Goal: Check status: Check status

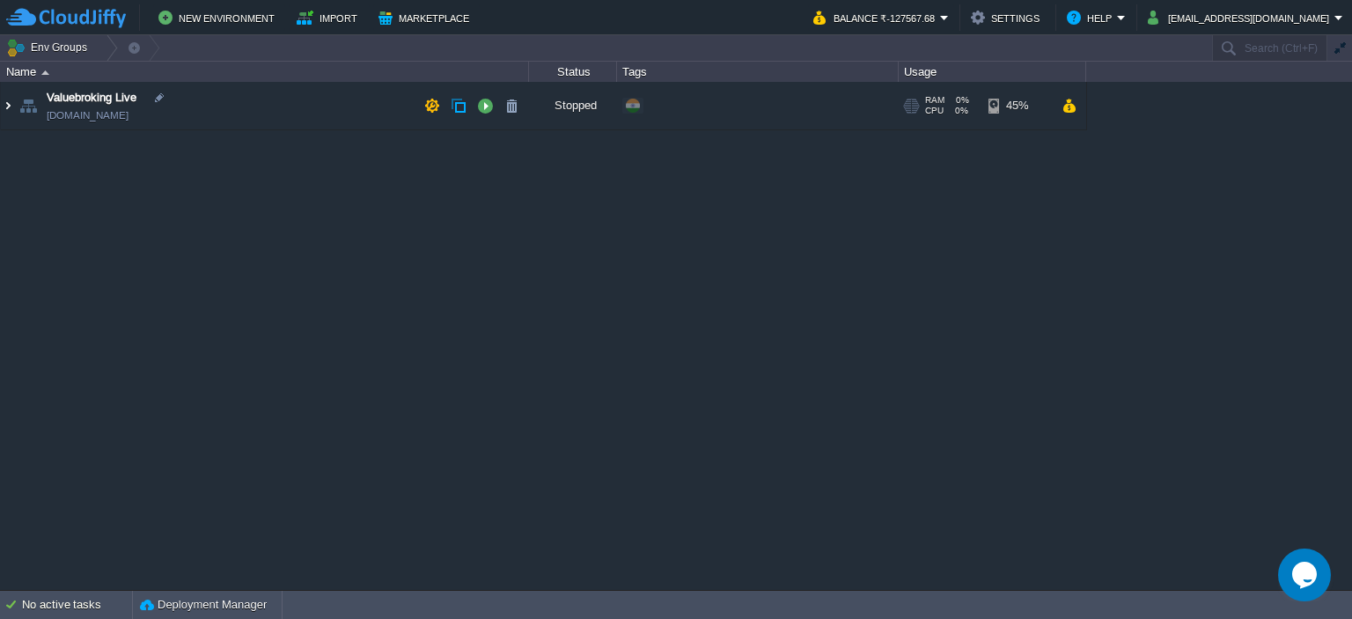
click at [4, 112] on img at bounding box center [8, 106] width 14 height 48
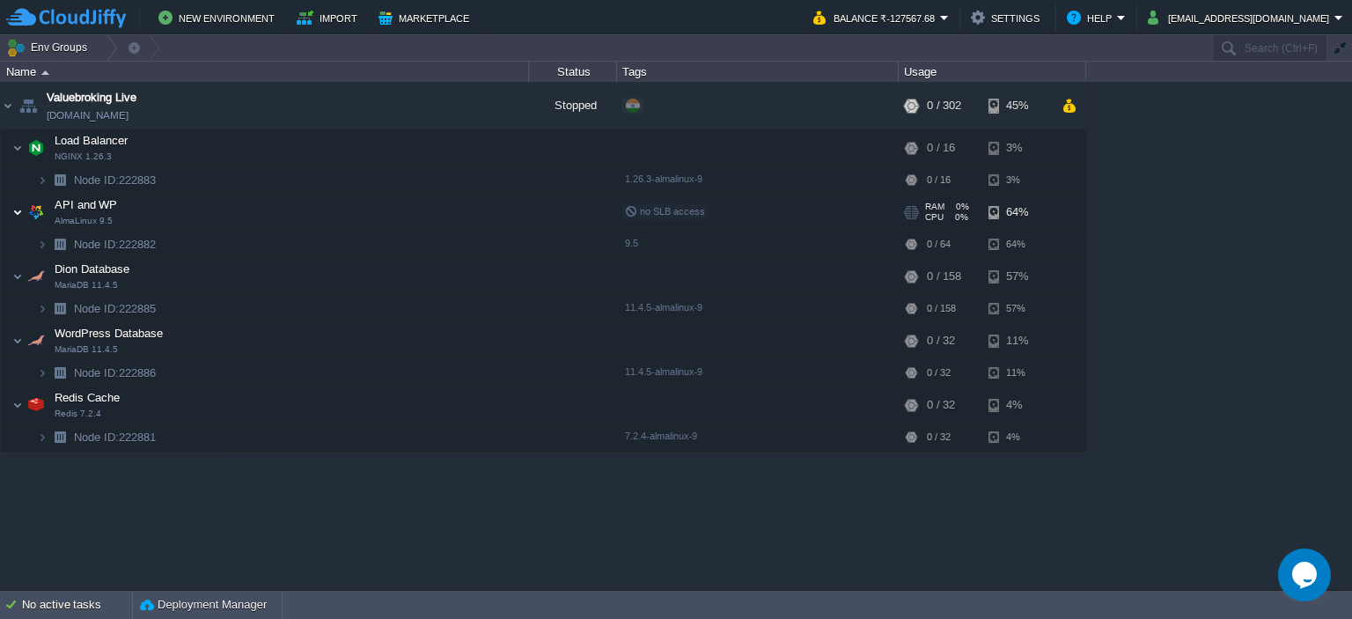
click at [21, 214] on img at bounding box center [17, 211] width 11 height 35
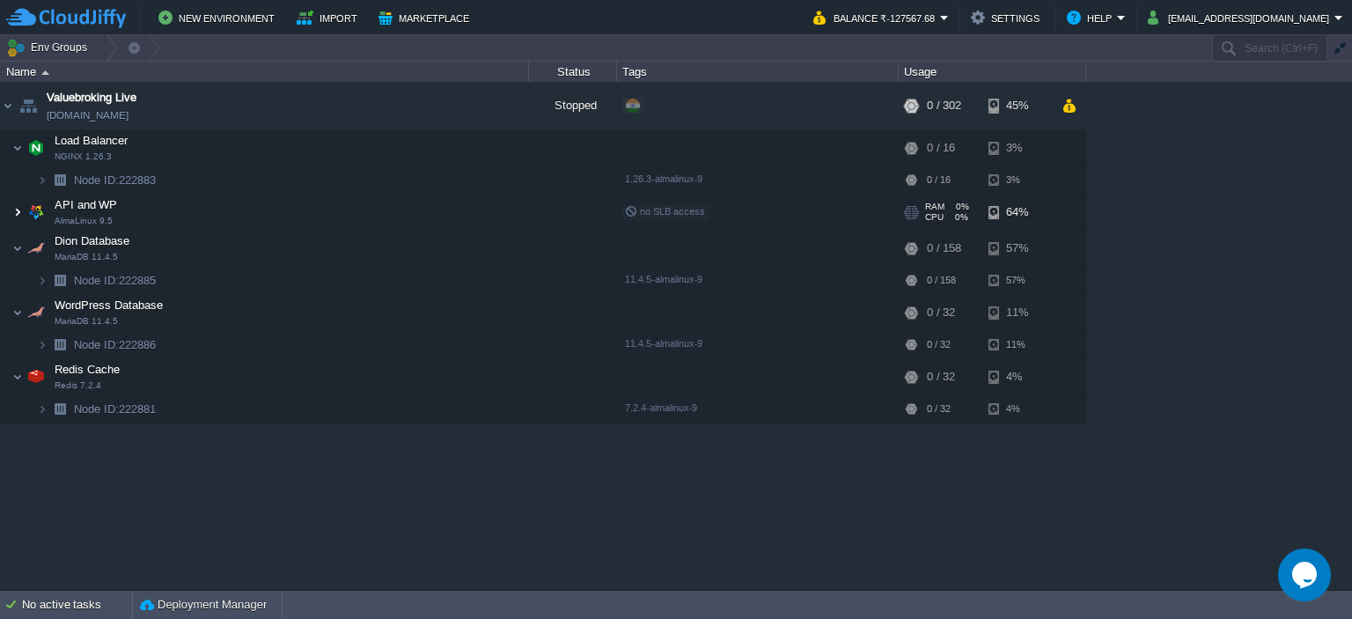
click at [21, 214] on img at bounding box center [17, 211] width 11 height 35
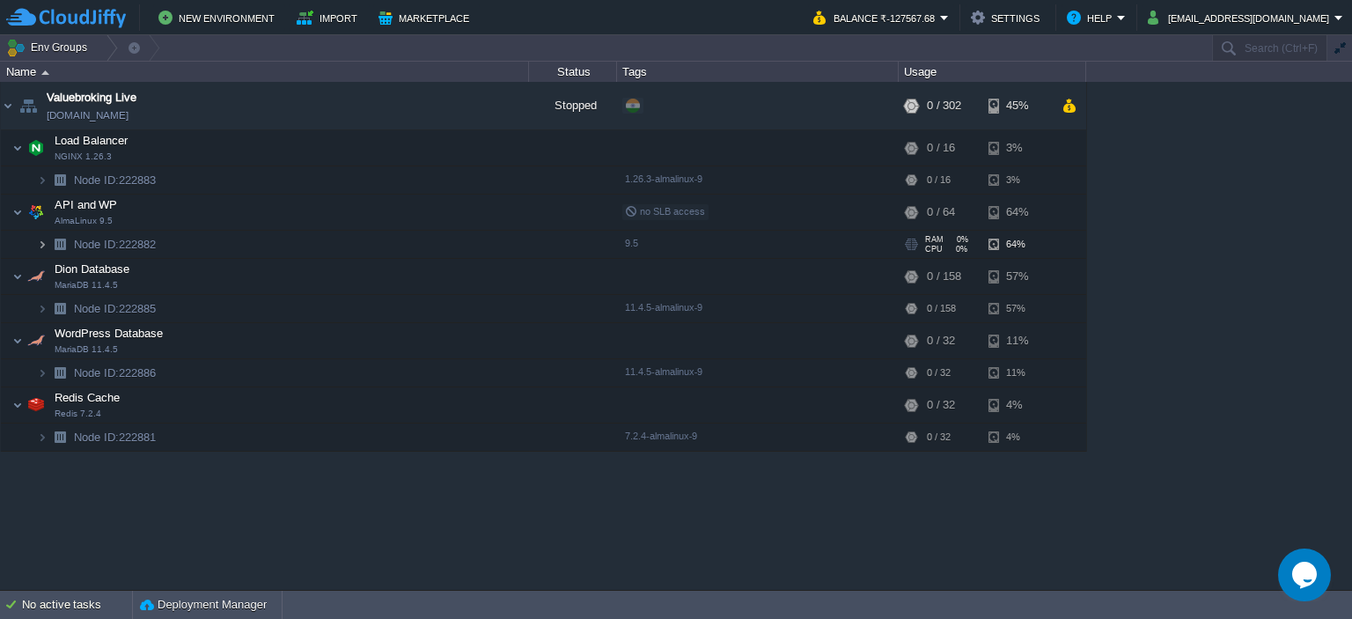
click at [37, 243] on img at bounding box center [42, 244] width 11 height 27
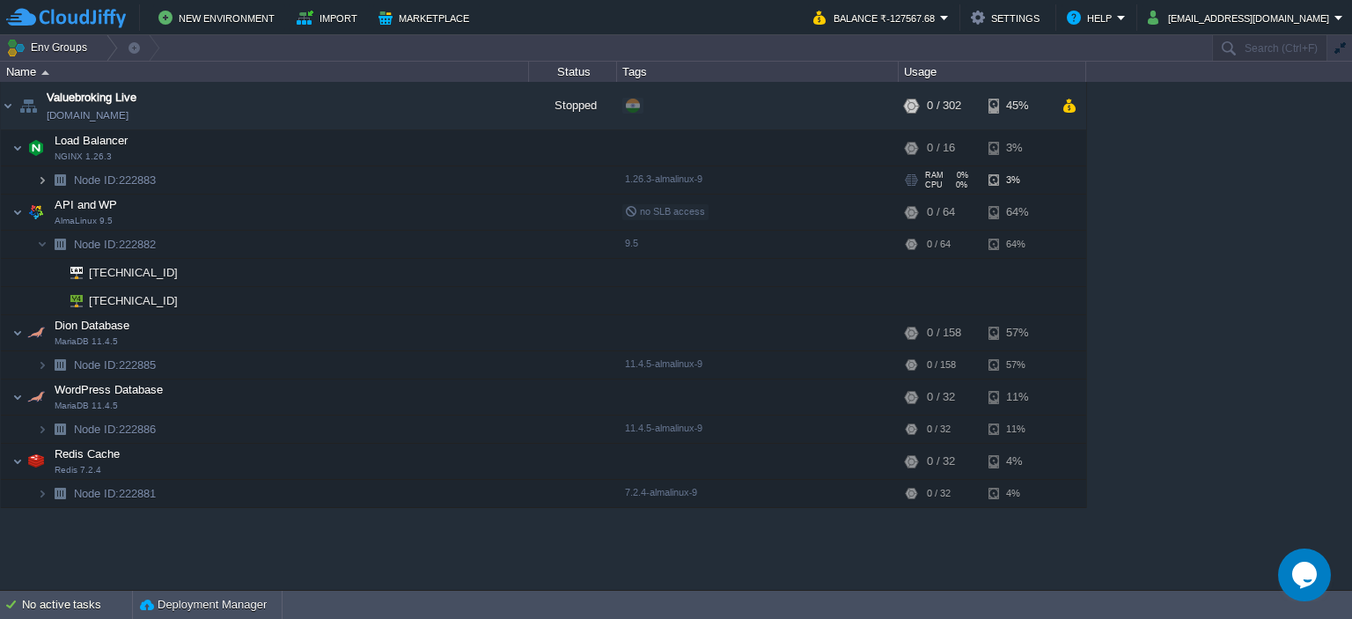
click at [40, 180] on img at bounding box center [42, 179] width 11 height 27
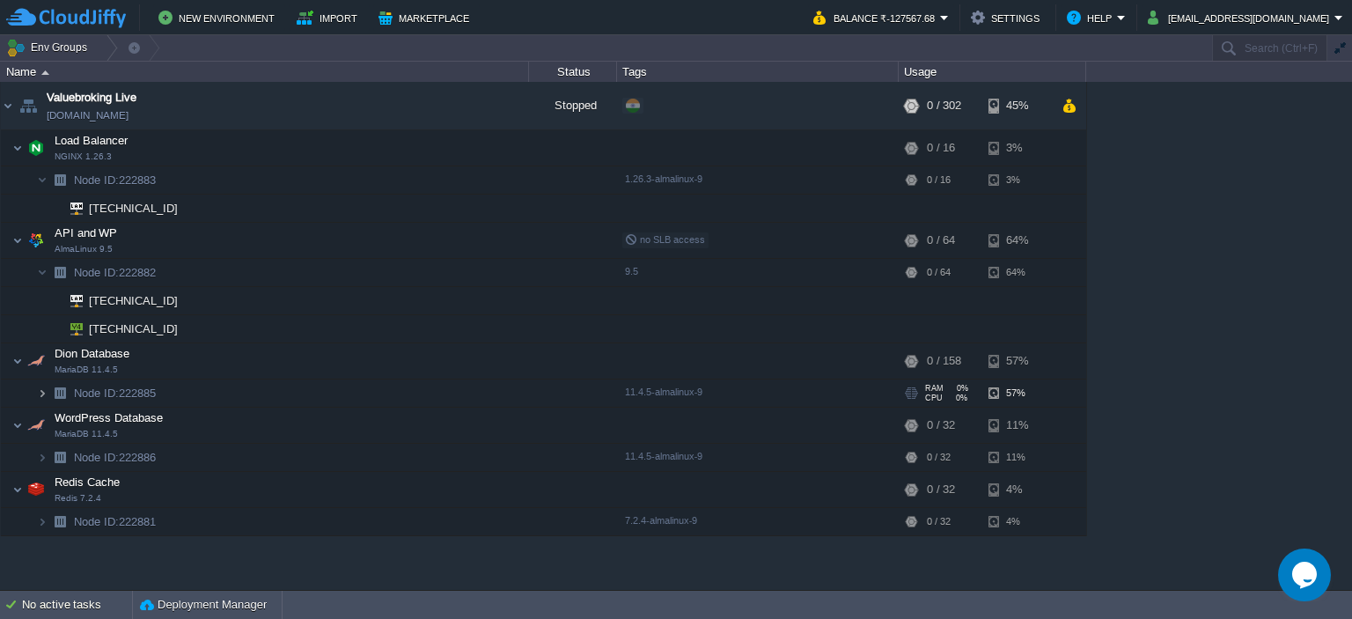
click at [43, 392] on img at bounding box center [42, 392] width 11 height 27
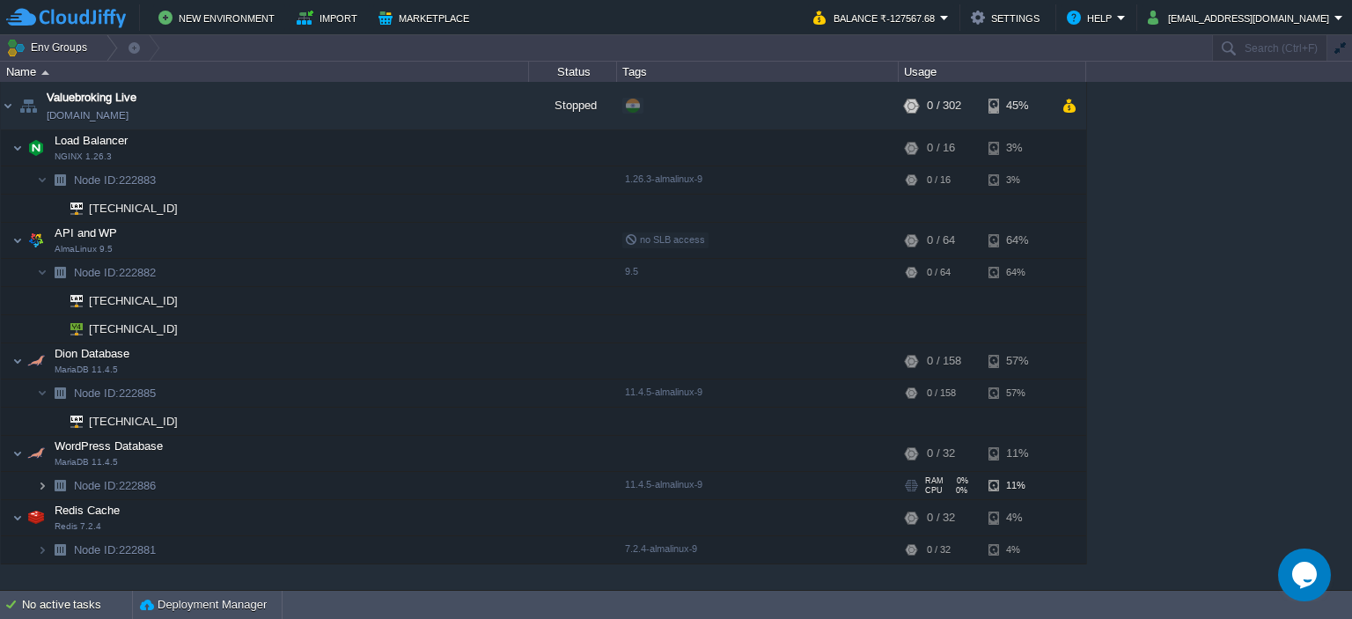
click at [46, 488] on img at bounding box center [42, 485] width 11 height 27
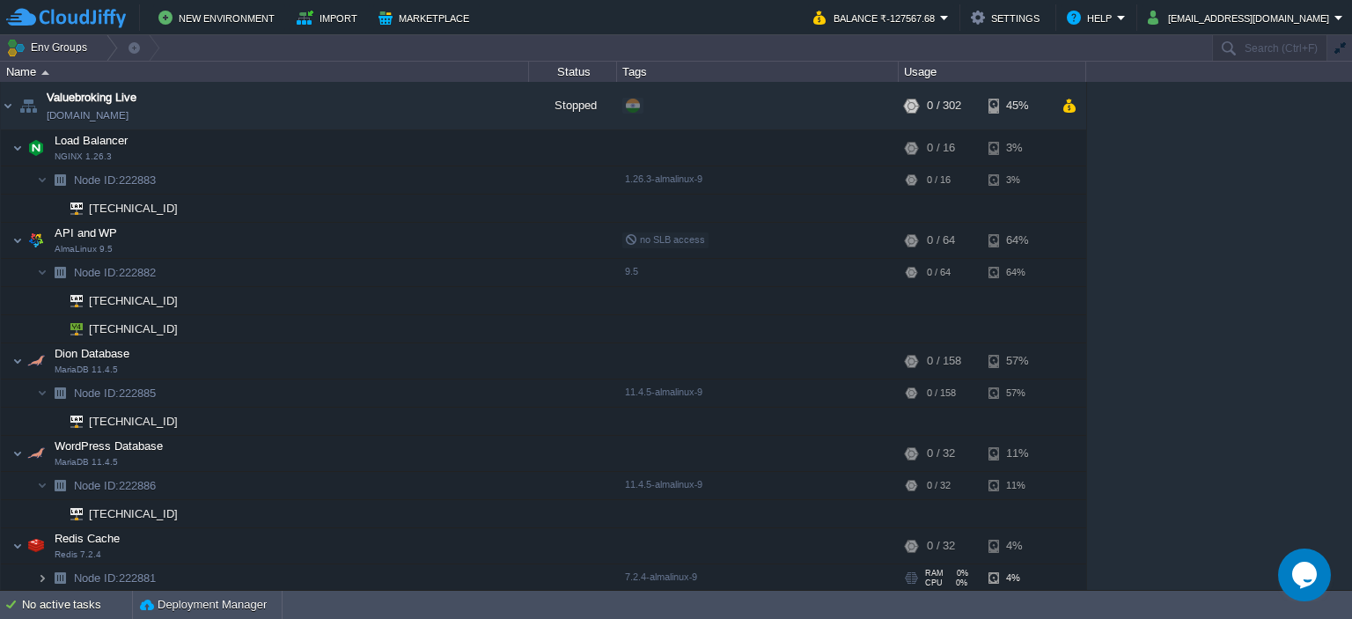
click at [46, 576] on img at bounding box center [42, 577] width 11 height 27
click at [940, 22] on button "Balance ₹-127567.68" at bounding box center [876, 17] width 127 height 21
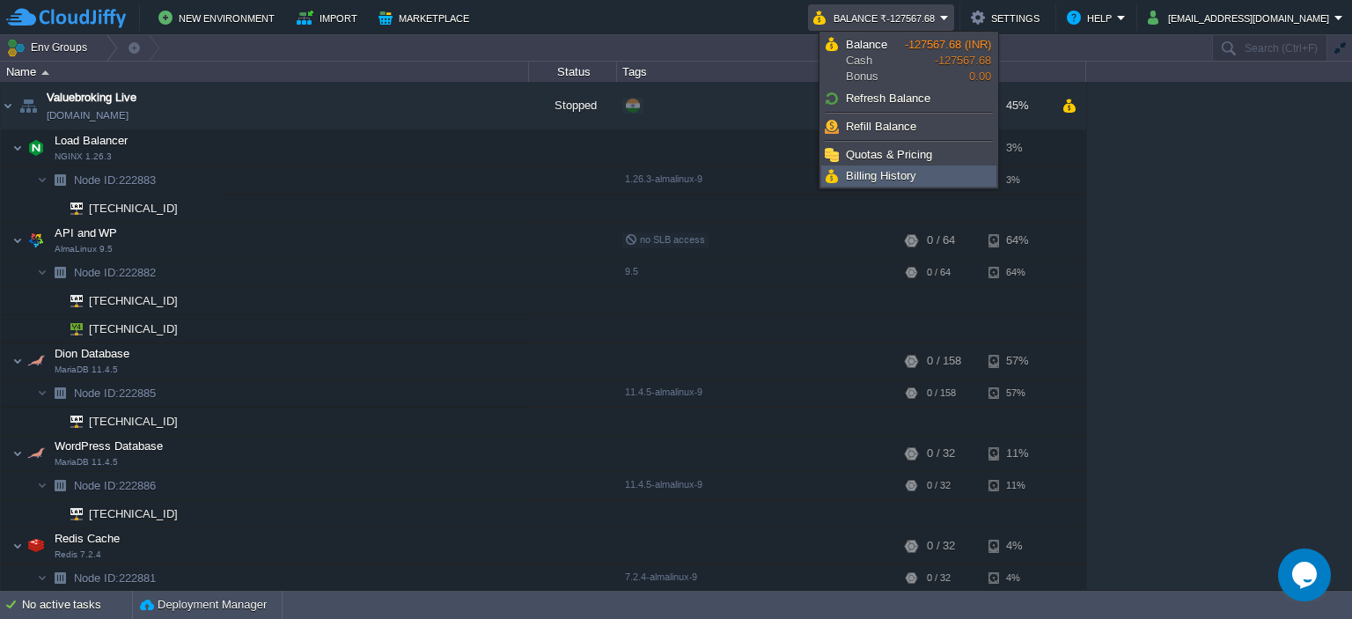
click at [901, 182] on link "Billing History" at bounding box center [908, 175] width 173 height 19
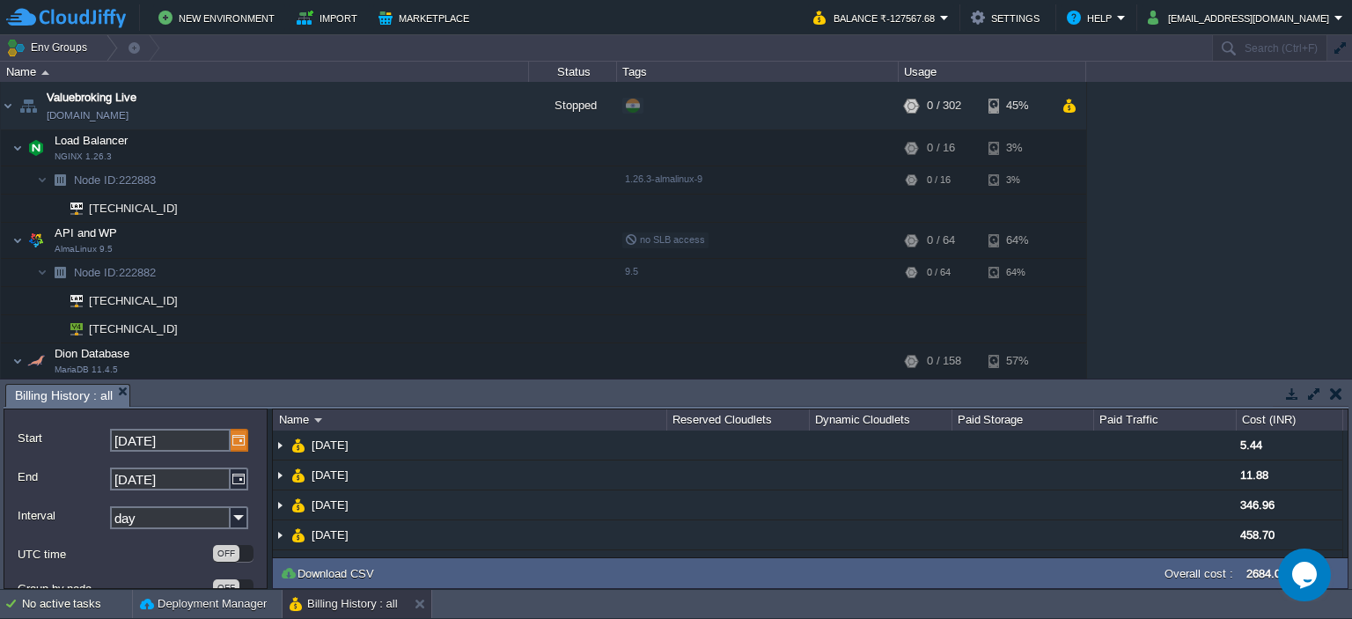
click at [231, 440] on img at bounding box center [240, 440] width 18 height 23
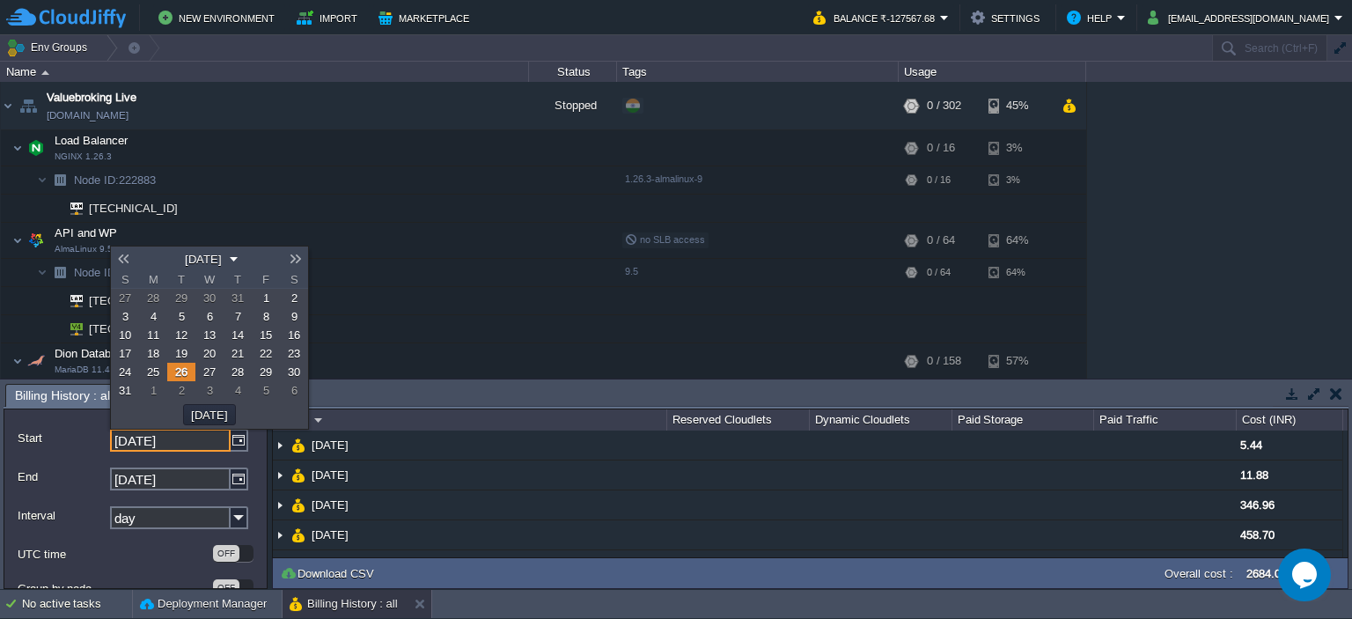
click at [127, 262] on link at bounding box center [123, 259] width 25 height 14
click at [127, 263] on link at bounding box center [123, 259] width 25 height 14
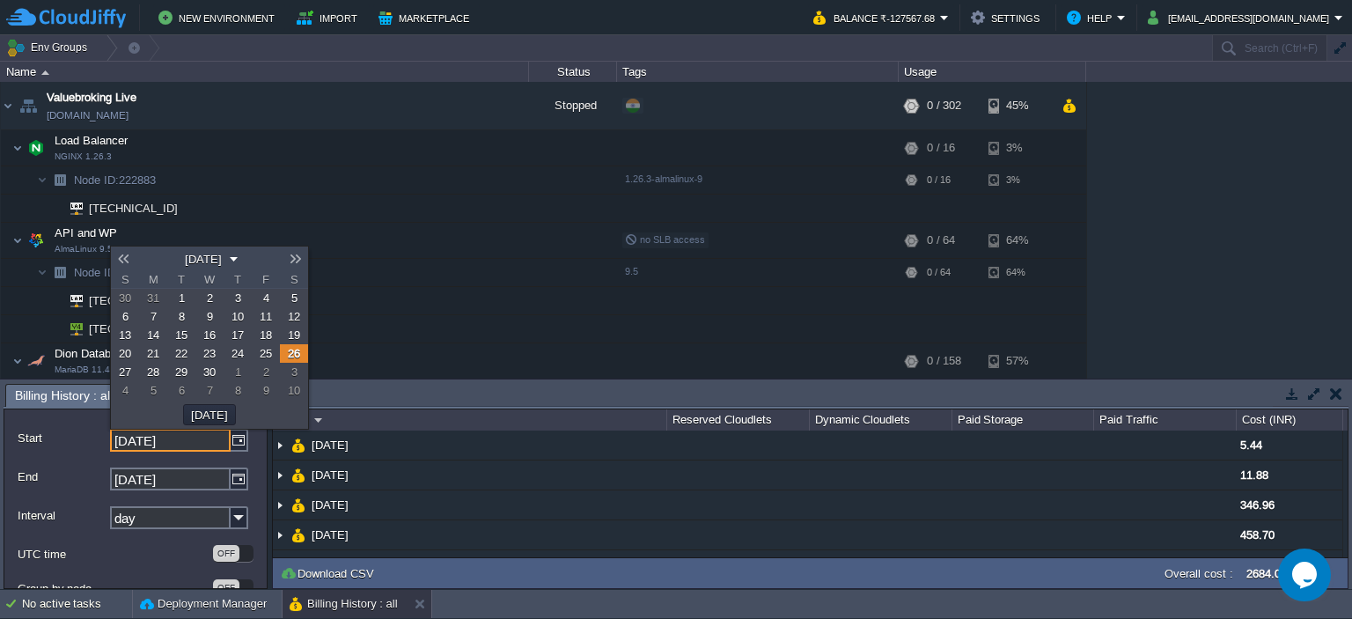
click at [180, 302] on span "1" at bounding box center [182, 297] width 6 height 13
type input "[DATE]"
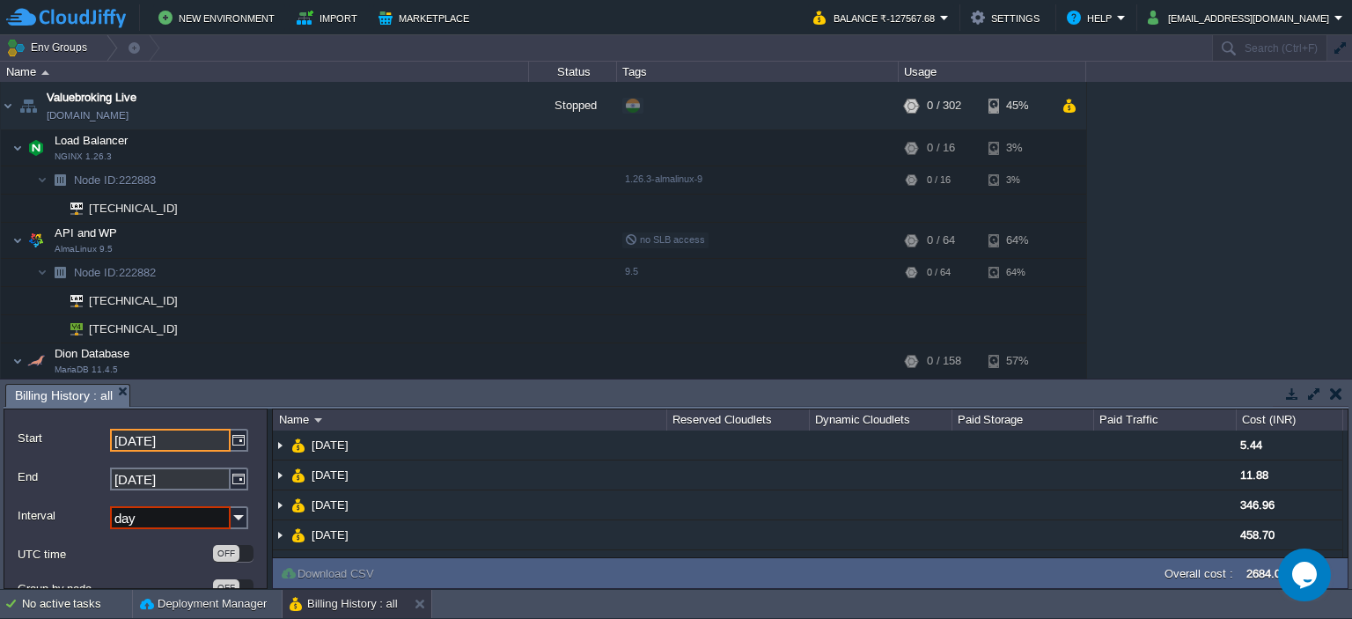
click at [232, 511] on img at bounding box center [240, 517] width 18 height 23
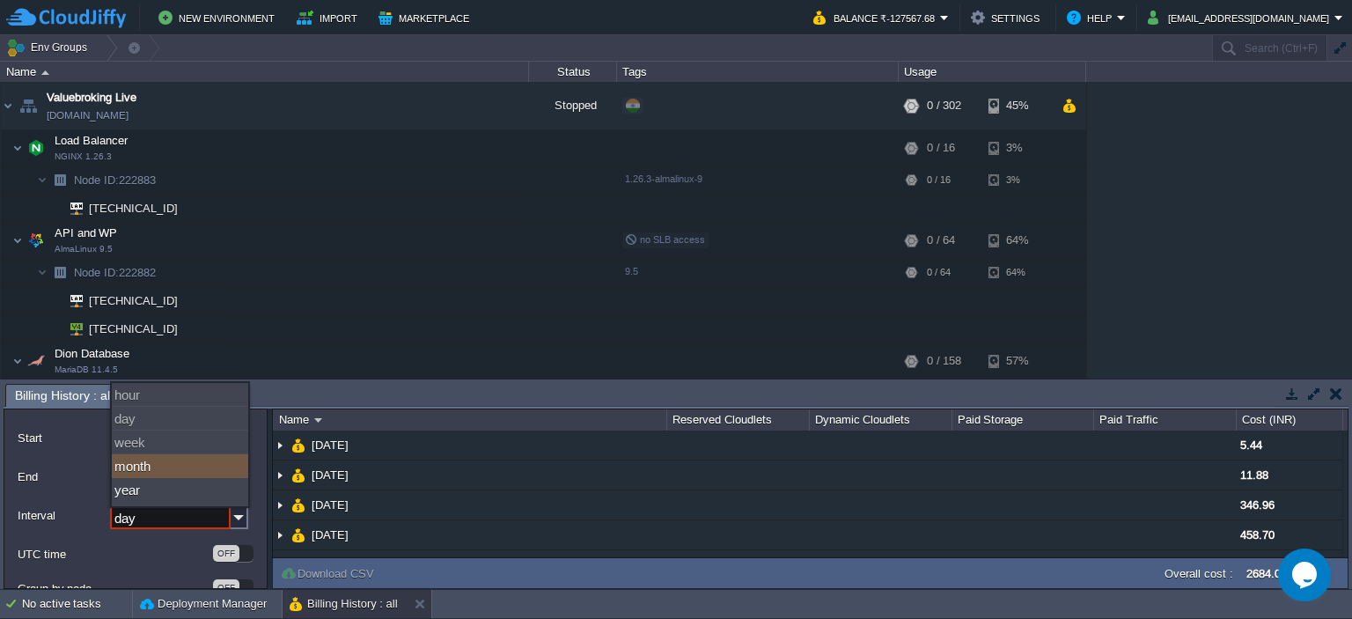
click at [171, 471] on div "month" at bounding box center [180, 466] width 136 height 24
type input "month"
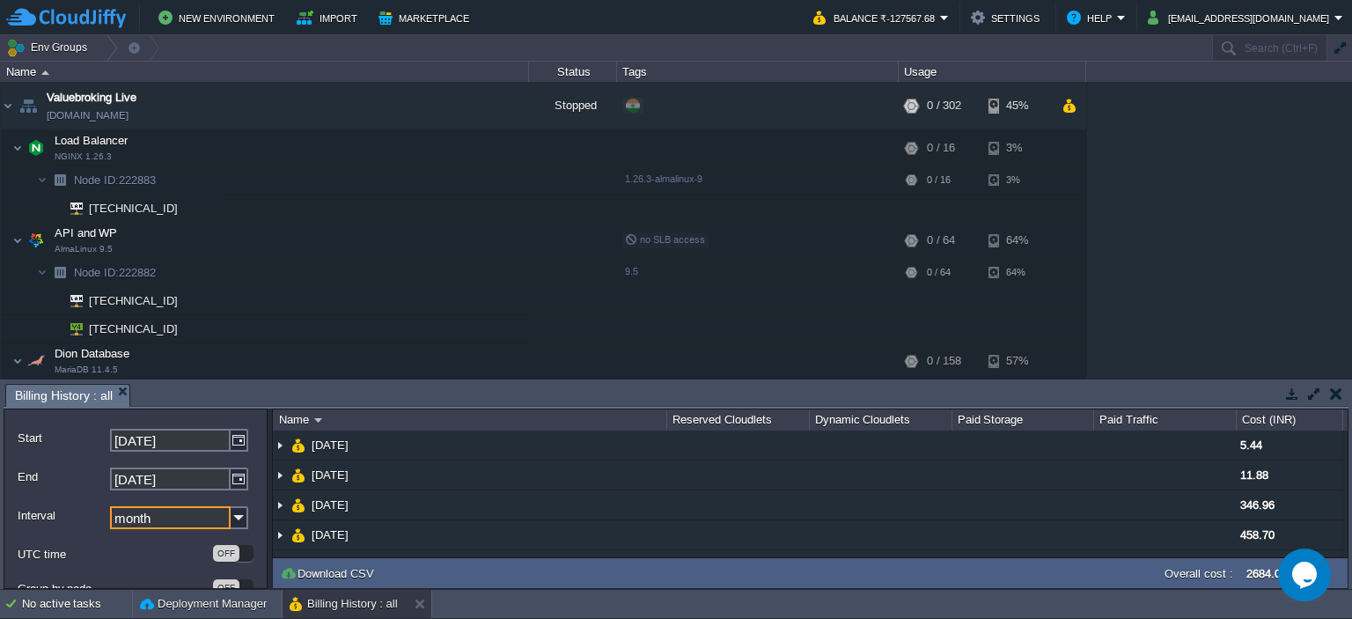
scroll to position [53, 0]
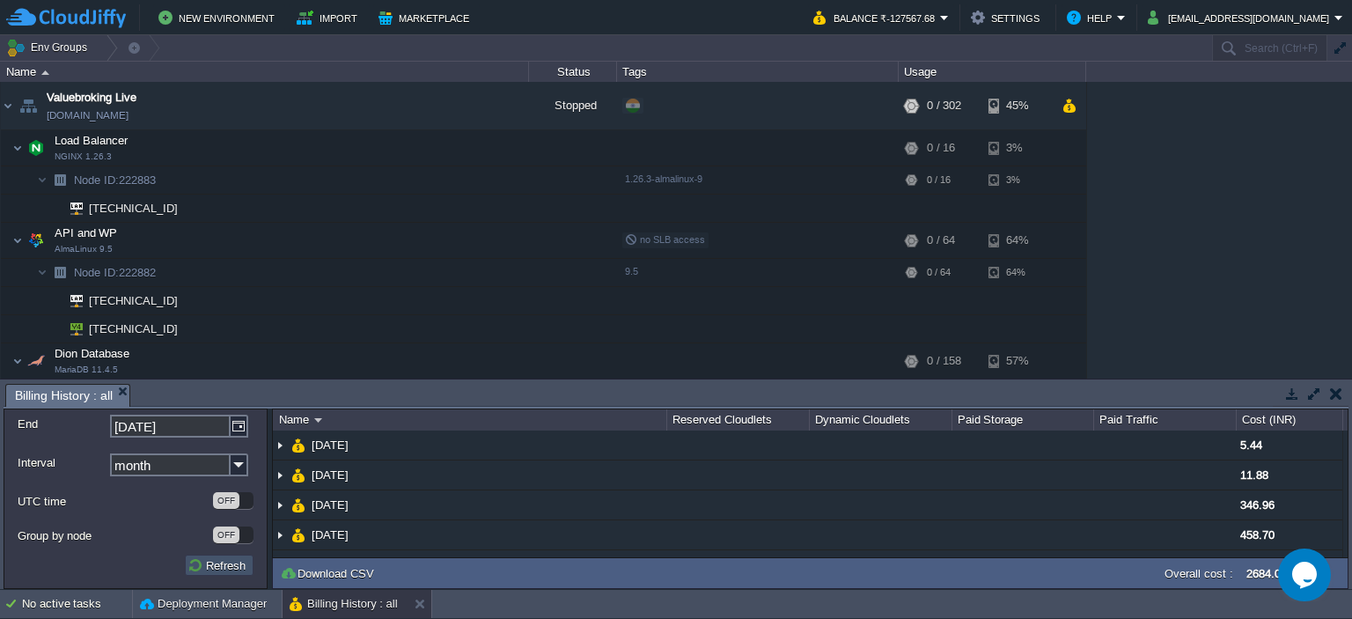
click at [225, 569] on button "Refresh" at bounding box center [218, 565] width 63 height 16
